Goal: Information Seeking & Learning: Learn about a topic

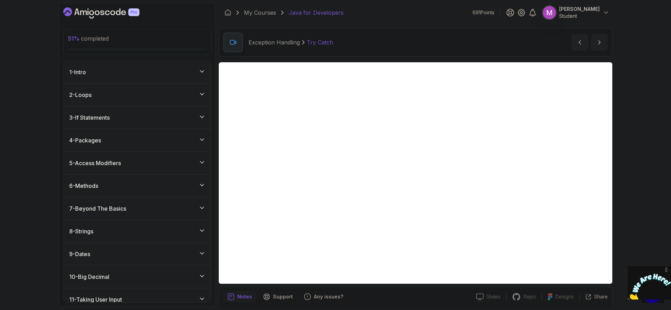
scroll to position [183, 0]
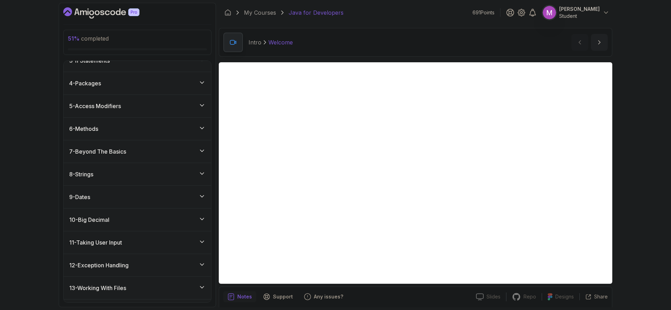
scroll to position [178, 0]
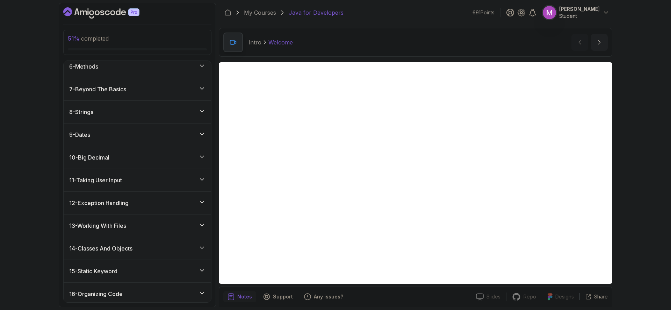
click at [177, 199] on div "12 - Exception Handling" at bounding box center [137, 203] width 136 height 8
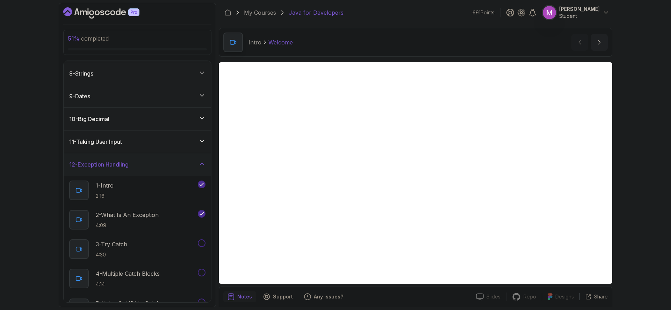
scroll to position [243, 0]
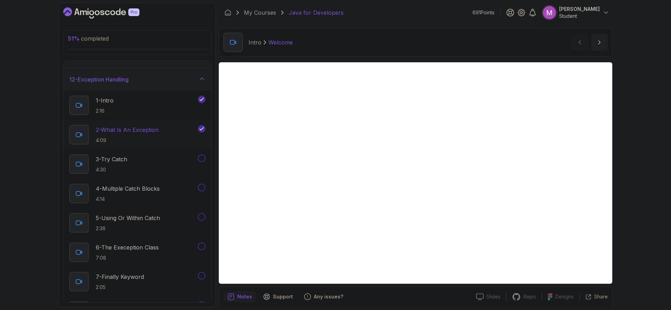
click at [128, 139] on p "4:09" at bounding box center [127, 140] width 63 height 7
click at [138, 158] on div "3 - Try Catch 4:30" at bounding box center [132, 164] width 127 height 20
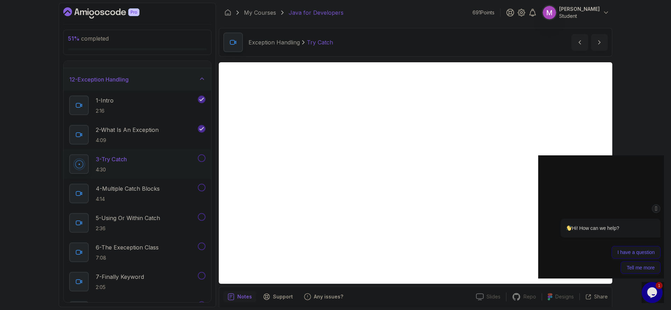
click at [657, 209] on icon "Chat attention grabber" at bounding box center [657, 208] width 6 height 7
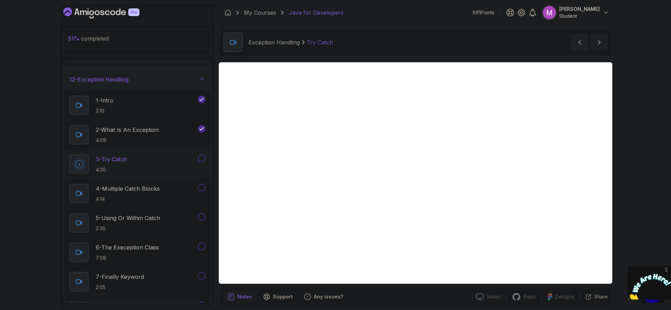
click at [667, 268] on icon "Close" at bounding box center [667, 269] width 6 height 7
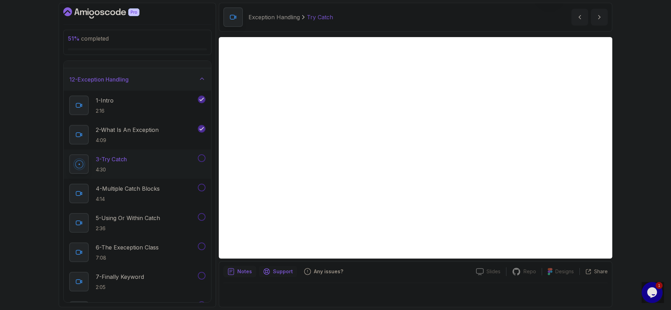
click at [281, 273] on p "Support" at bounding box center [283, 271] width 20 height 7
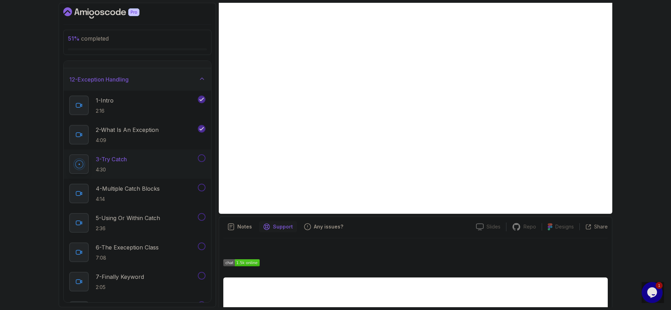
scroll to position [72, 0]
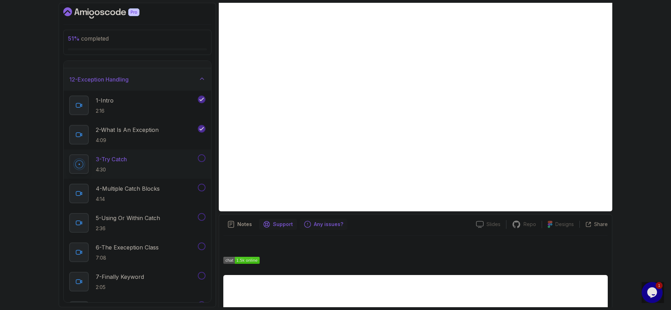
click at [327, 225] on p "Any issues?" at bounding box center [328, 224] width 29 height 7
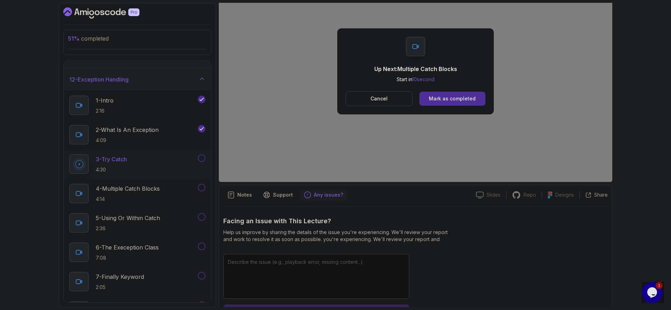
scroll to position [0, 0]
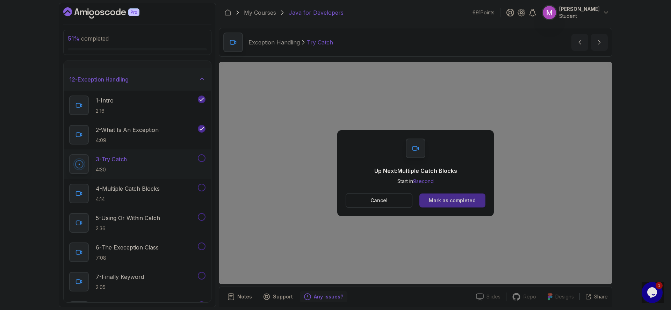
click at [465, 202] on div "Mark as completed" at bounding box center [452, 200] width 47 height 7
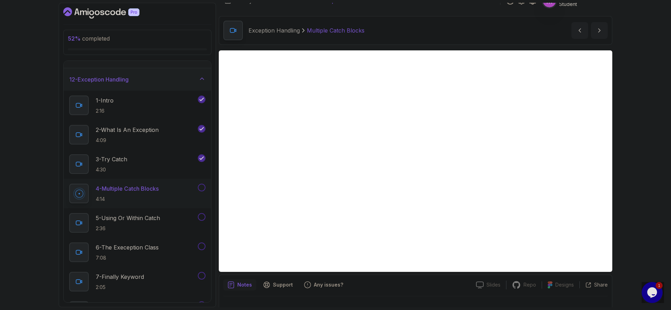
scroll to position [25, 0]
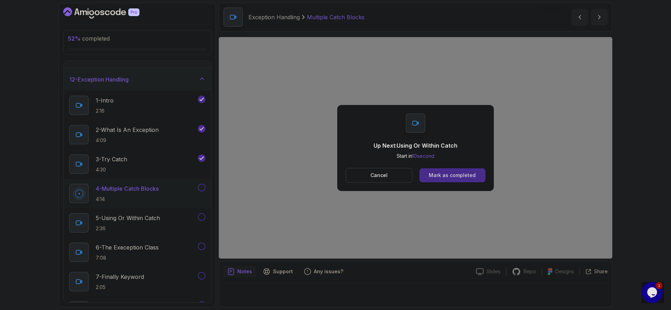
click at [465, 178] on div "Mark as completed" at bounding box center [452, 175] width 47 height 7
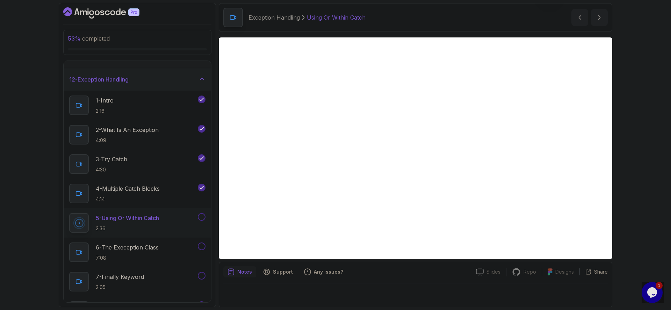
scroll to position [25, 0]
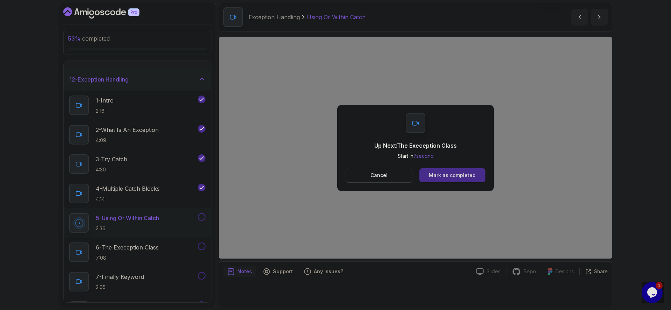
click at [475, 177] on button "Mark as completed" at bounding box center [453, 175] width 66 height 14
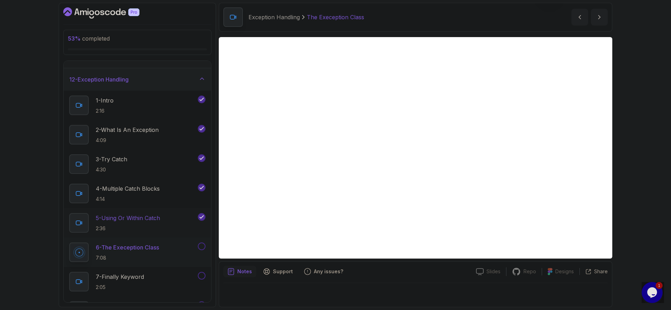
click at [124, 227] on p "2:36" at bounding box center [128, 228] width 64 height 7
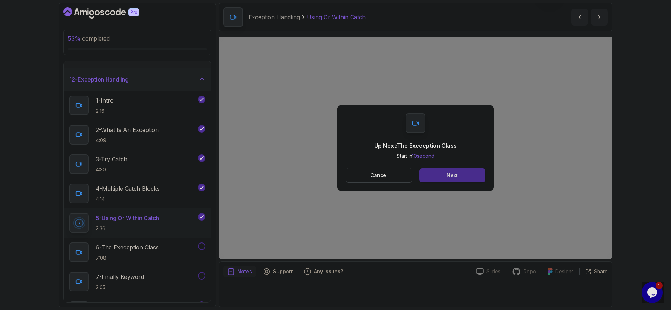
click at [478, 177] on button "Next" at bounding box center [453, 175] width 66 height 14
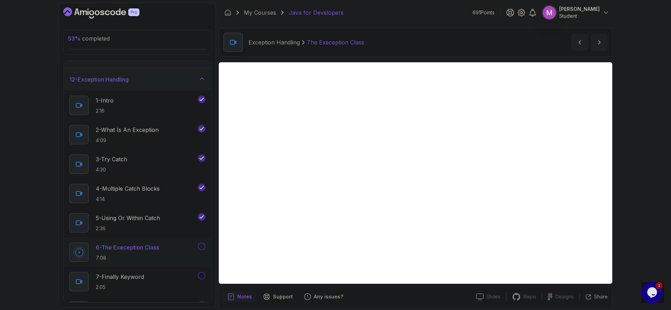
scroll to position [25, 0]
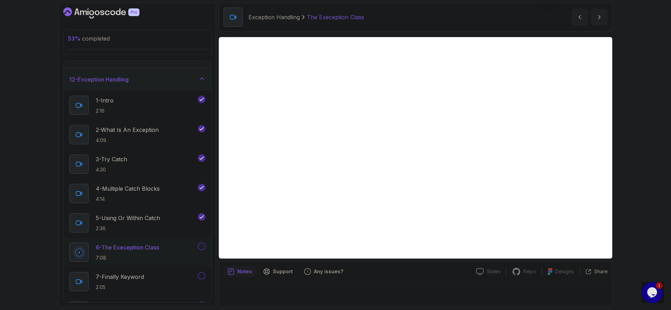
click at [252, 271] on div "Notes" at bounding box center [239, 271] width 33 height 11
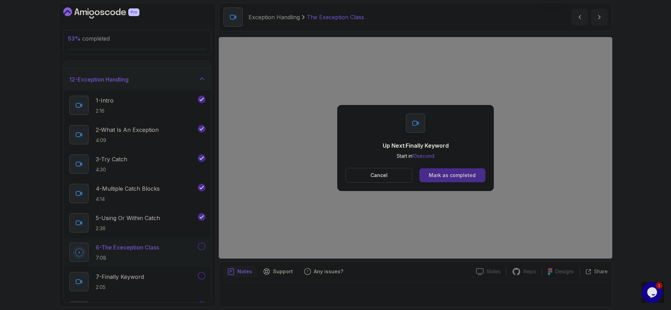
click at [458, 174] on div "Mark as completed" at bounding box center [452, 175] width 47 height 7
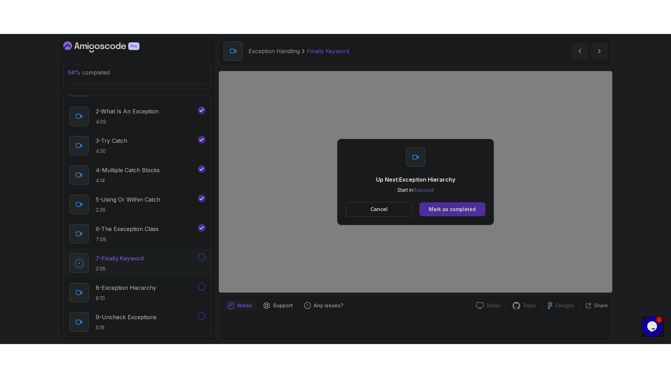
scroll to position [25, 0]
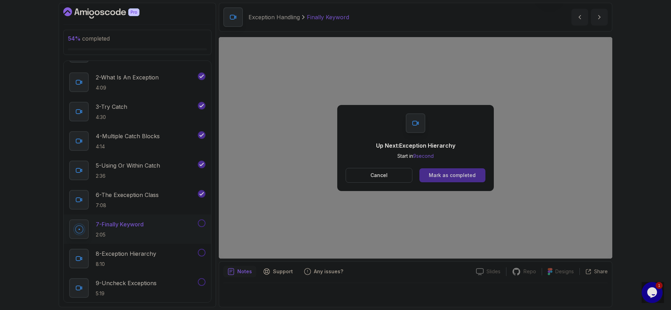
click at [476, 173] on button "Mark as completed" at bounding box center [453, 175] width 66 height 14
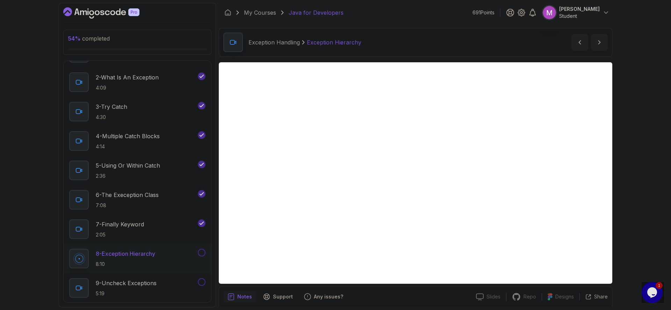
scroll to position [25, 0]
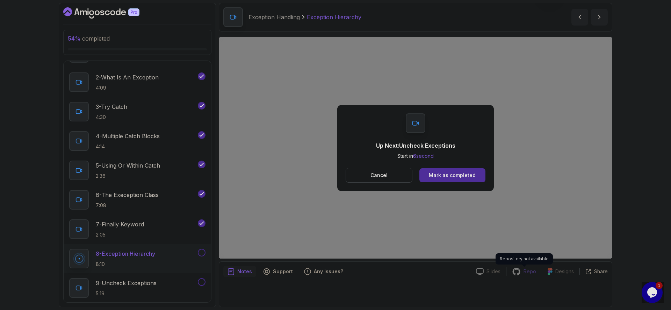
click at [531, 274] on p "Repo" at bounding box center [530, 271] width 13 height 7
click at [459, 173] on div "Mark as completed" at bounding box center [452, 175] width 47 height 7
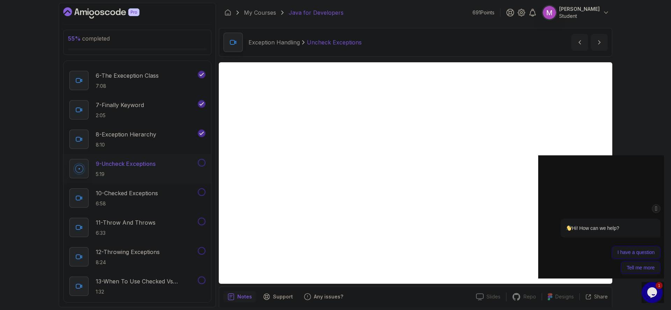
scroll to position [25, 0]
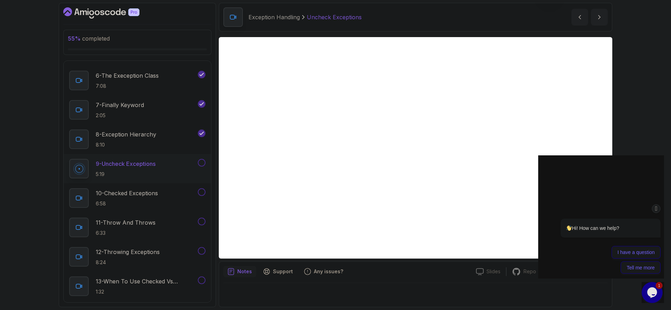
click at [659, 208] on icon "Chat attention grabber" at bounding box center [657, 208] width 6 height 7
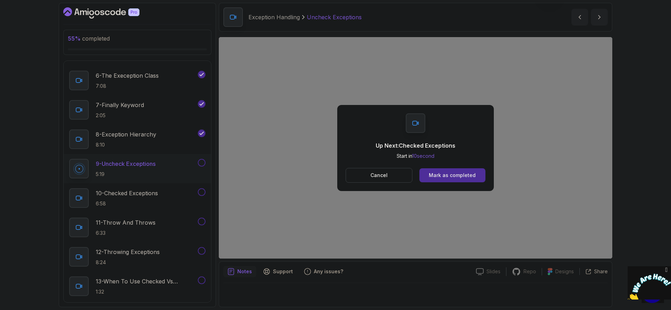
click at [451, 252] on div "Up Next: Checked Exceptions Start in 10 second Cancel Mark as completed" at bounding box center [416, 147] width 394 height 221
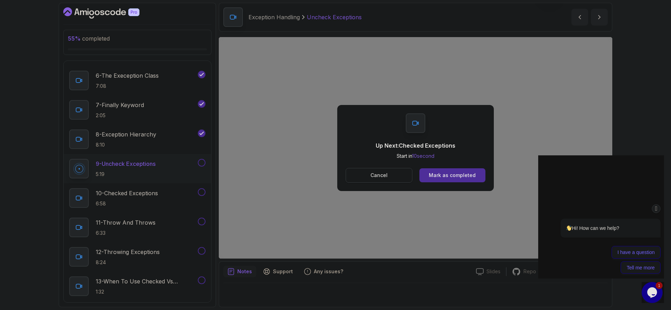
click at [388, 177] on button "Cancel" at bounding box center [379, 175] width 67 height 15
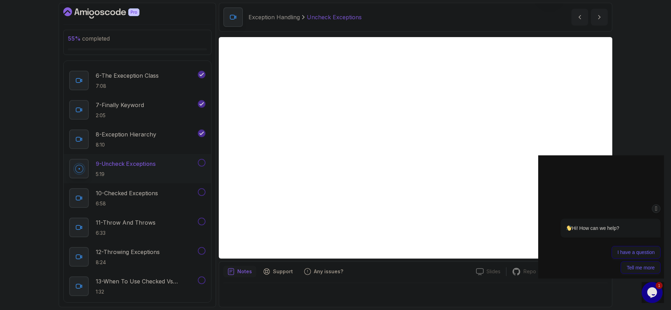
click at [557, 249] on div "I have a question Tell me more" at bounding box center [602, 260] width 119 height 28
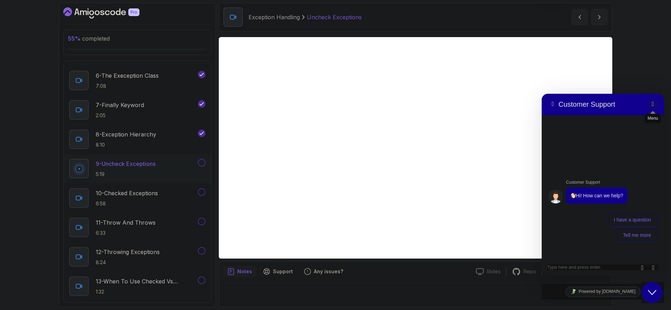
click at [656, 104] on button "Menu" at bounding box center [653, 104] width 11 height 10
click at [656, 306] on div "55 % completed 1 - Intro 2 - Loops 3 - If Statements 4 - Packages 5 - Access Mo…" at bounding box center [335, 155] width 671 height 310
click at [657, 295] on div "Close Chat This icon closes the chat window." at bounding box center [652, 292] width 21 height 8
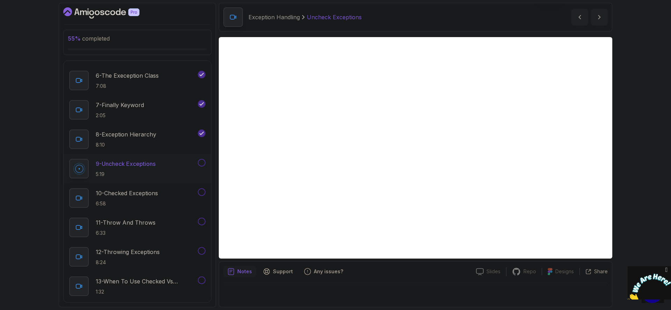
click at [667, 268] on icon "Close" at bounding box center [667, 269] width 6 height 7
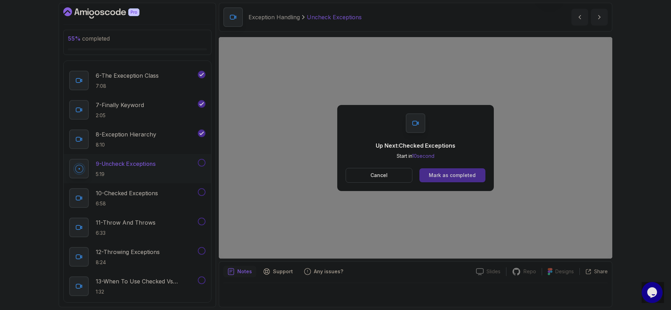
click at [457, 174] on div "Mark as completed" at bounding box center [452, 175] width 47 height 7
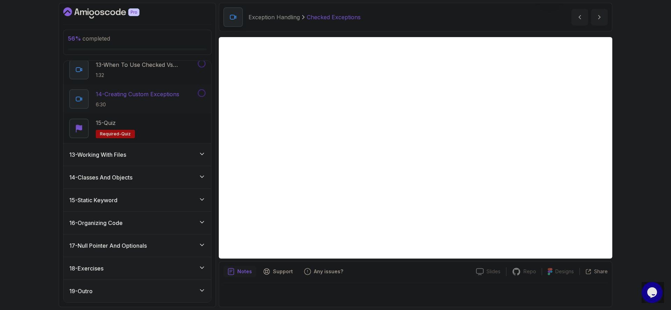
scroll to position [631, 0]
click at [203, 222] on icon at bounding box center [201, 222] width 3 height 2
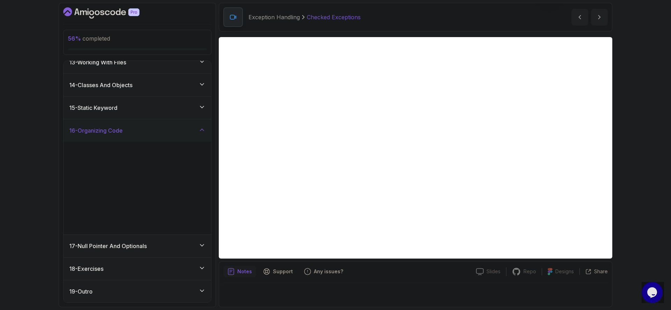
scroll to position [190, 0]
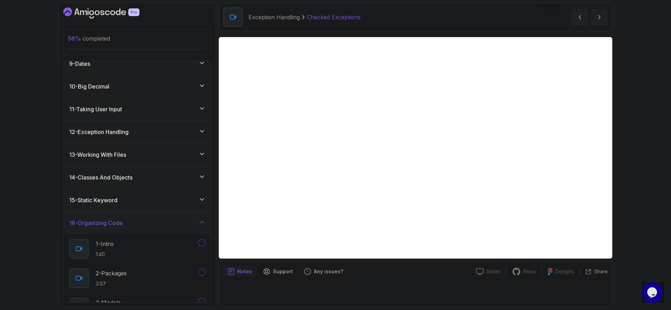
click at [201, 221] on icon at bounding box center [201, 222] width 3 height 2
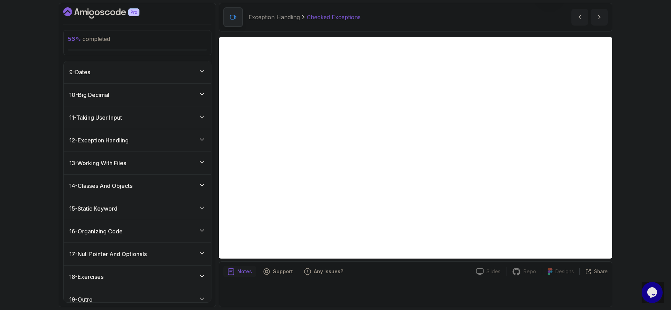
scroll to position [178, 0]
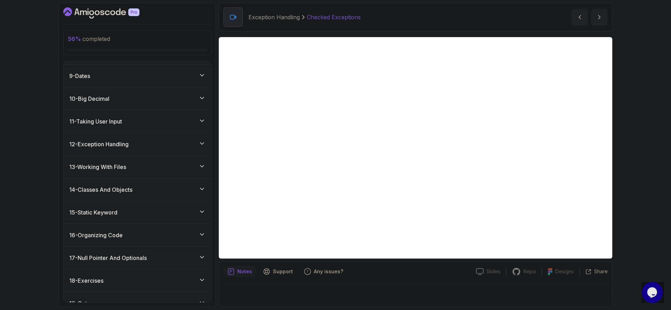
click at [184, 65] on div "9 - Dates" at bounding box center [138, 76] width 148 height 22
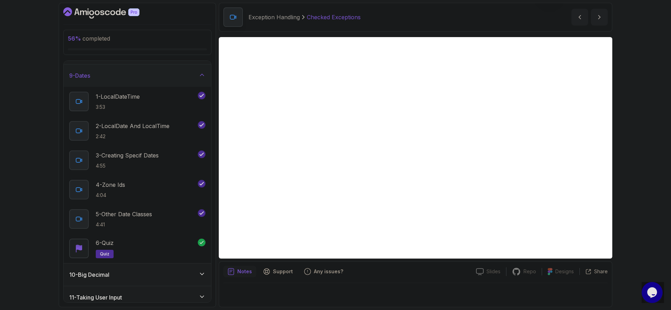
click at [183, 67] on div "9 - Dates" at bounding box center [138, 75] width 148 height 22
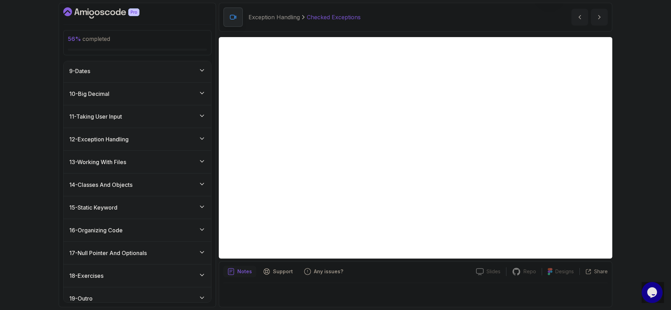
scroll to position [190, 0]
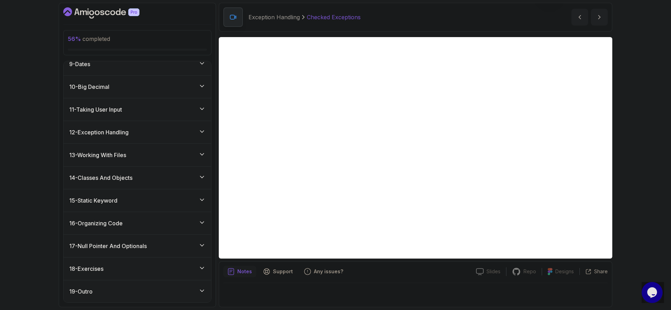
click at [157, 133] on div "12 - Exception Handling" at bounding box center [137, 132] width 136 height 8
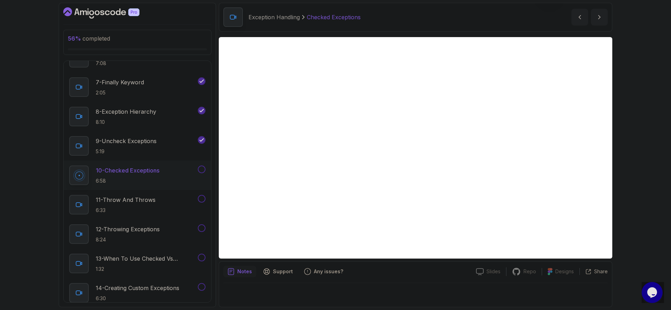
scroll to position [0, 0]
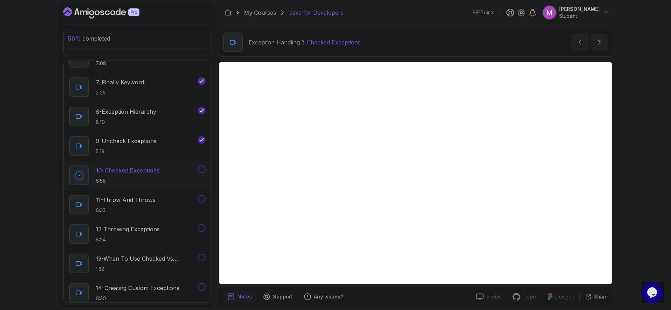
click at [21, 136] on div "56 % completed 1 - Intro 2 - Loops 3 - If Statements 4 - Packages 5 - Access Mo…" at bounding box center [335, 155] width 671 height 310
